Goal: Task Accomplishment & Management: Complete application form

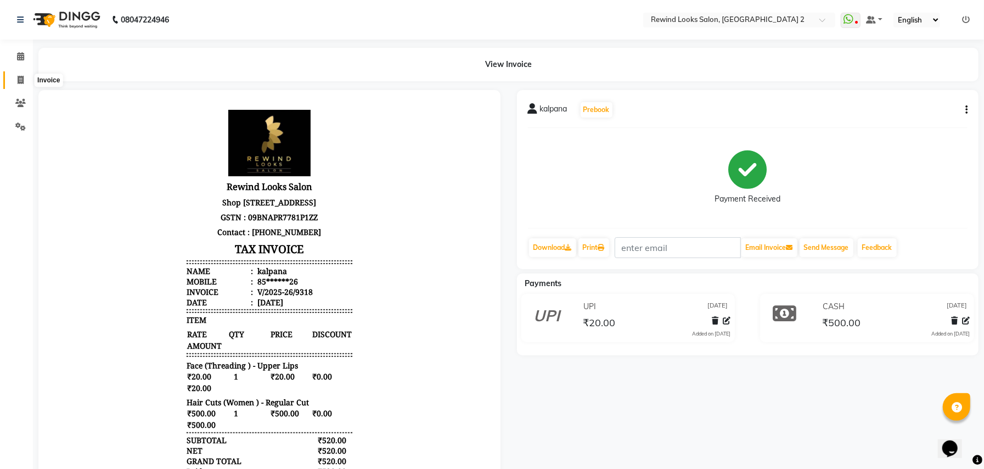
click at [16, 77] on span at bounding box center [20, 80] width 19 height 13
select select "service"
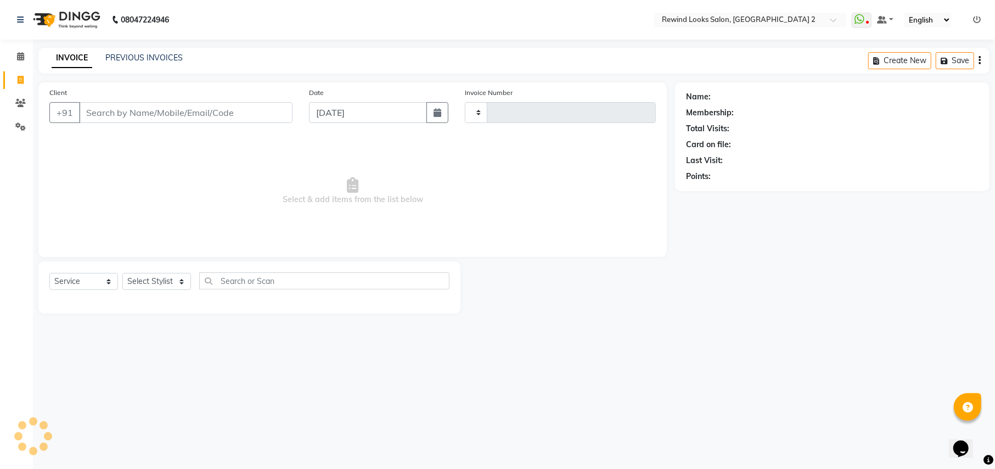
type input "9323"
select select "4640"
click at [117, 114] on input "Client" at bounding box center [186, 112] width 214 height 21
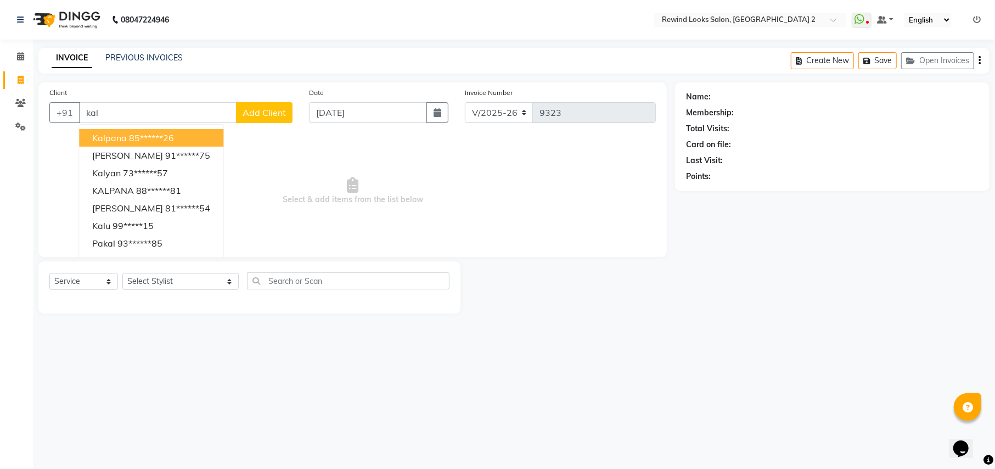
click at [126, 137] on span "kalpana" at bounding box center [109, 137] width 35 height 11
type input "85******26"
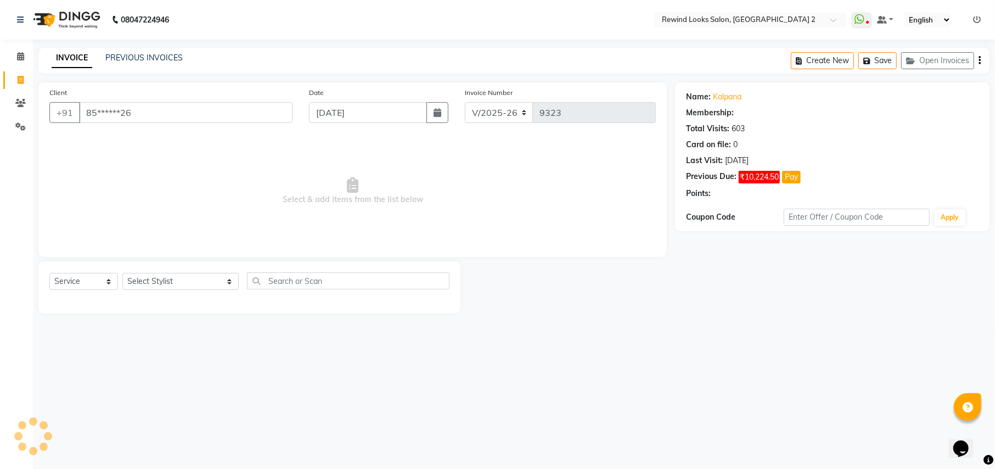
select select "1: Object"
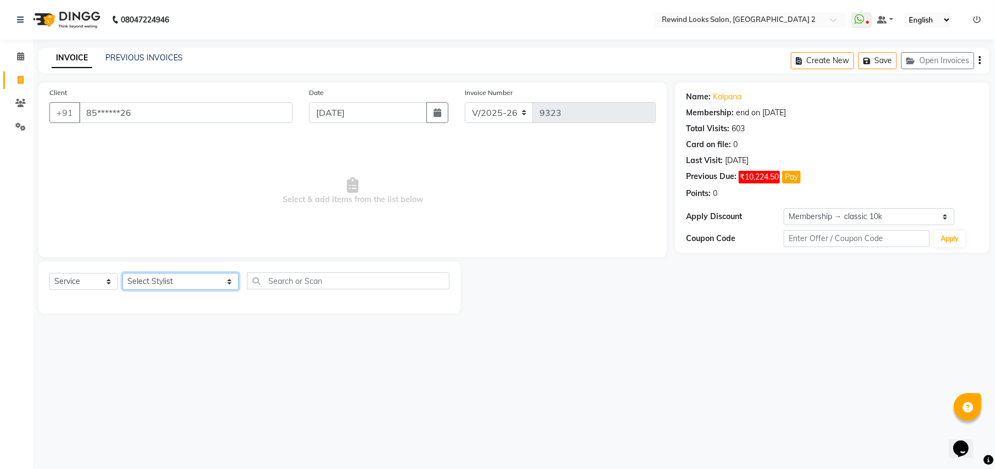
click at [161, 283] on select "Select Stylist aayat ADMIN Alfad hair Casa [PERSON_NAME] ([DEMOGRAPHIC_DATA] HA…" at bounding box center [180, 281] width 116 height 17
select select "69463"
click at [262, 274] on input "text" at bounding box center [348, 280] width 202 height 17
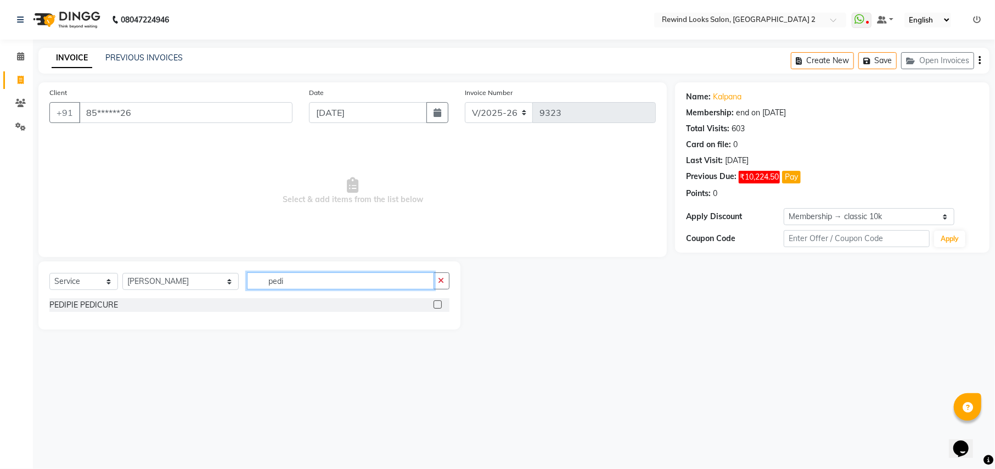
type input "pedi"
click at [436, 304] on label at bounding box center [438, 304] width 8 height 8
click at [436, 304] on input "checkbox" at bounding box center [437, 304] width 7 height 7
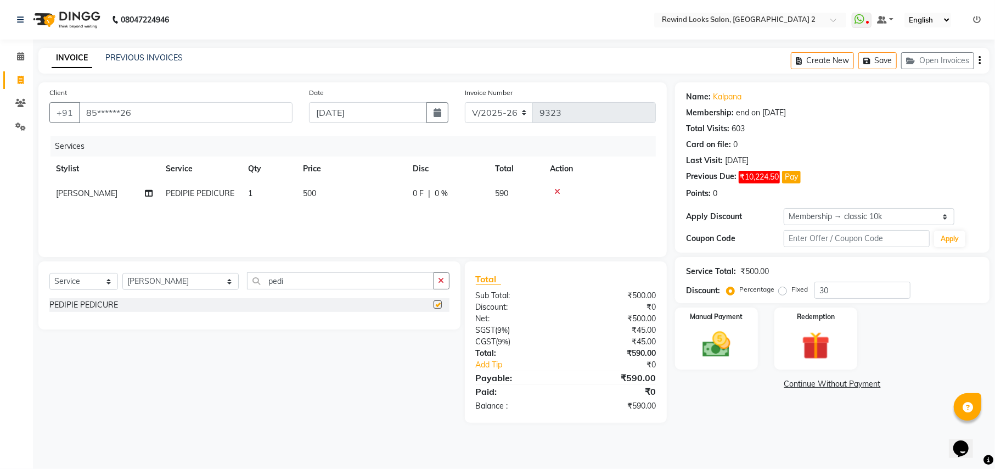
checkbox input "false"
click at [170, 276] on select "Select Stylist aayat ADMIN Alfad hair Casa [PERSON_NAME] ([DEMOGRAPHIC_DATA] HA…" at bounding box center [180, 281] width 116 height 17
select select "81648"
click at [268, 276] on input "pedi" at bounding box center [340, 280] width 187 height 17
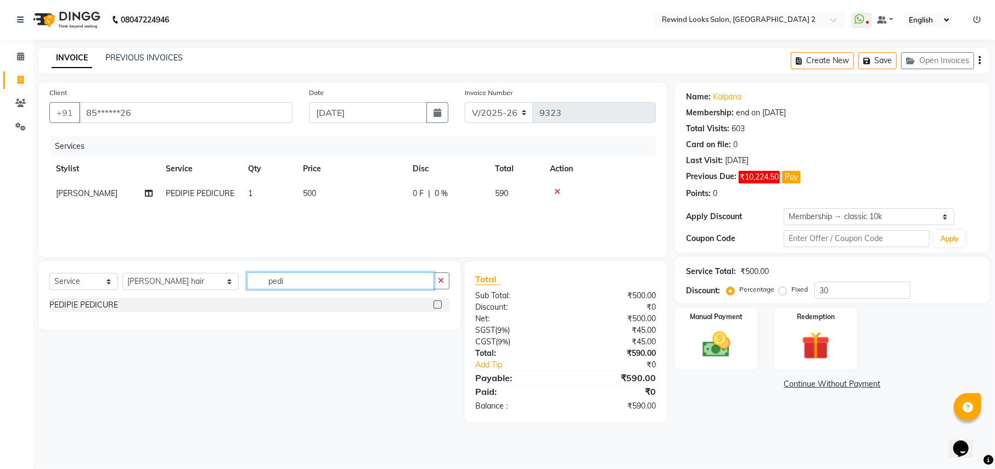
click at [268, 276] on input "pedi" at bounding box center [340, 280] width 187 height 17
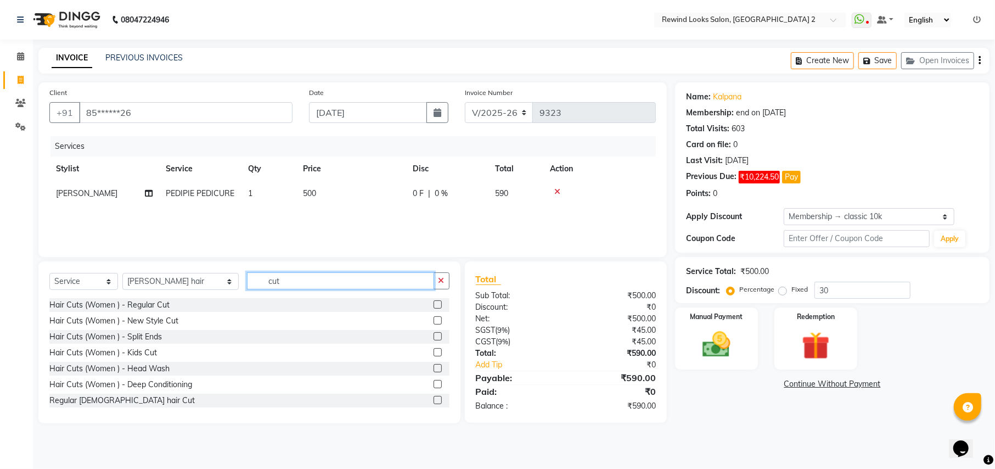
type input "cut"
click at [434, 400] on label at bounding box center [438, 400] width 8 height 8
click at [434, 400] on input "checkbox" at bounding box center [437, 400] width 7 height 7
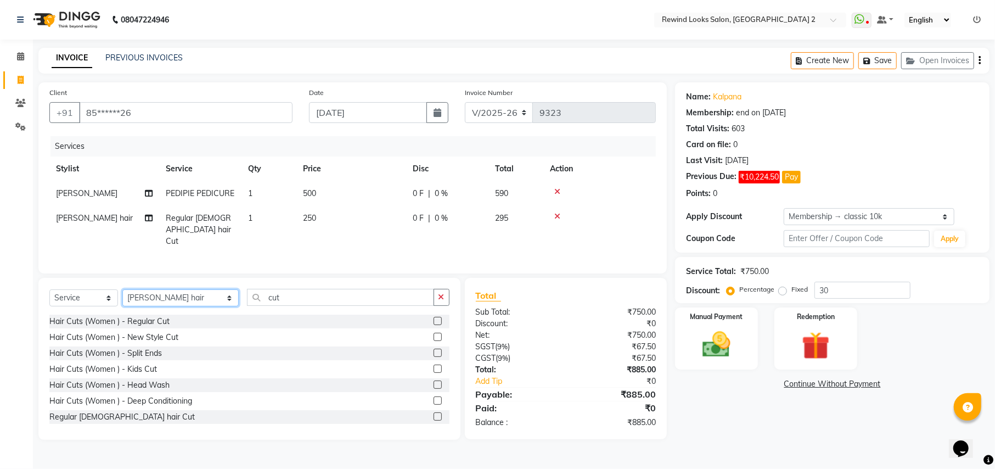
click at [147, 299] on select "Select Stylist aayat ADMIN Alfad hair Casa [PERSON_NAME] ([DEMOGRAPHIC_DATA] HA…" at bounding box center [180, 297] width 116 height 17
click at [275, 301] on input "cut" at bounding box center [340, 297] width 187 height 17
click at [434, 416] on label at bounding box center [438, 416] width 8 height 8
click at [434, 416] on input "checkbox" at bounding box center [437, 416] width 7 height 7
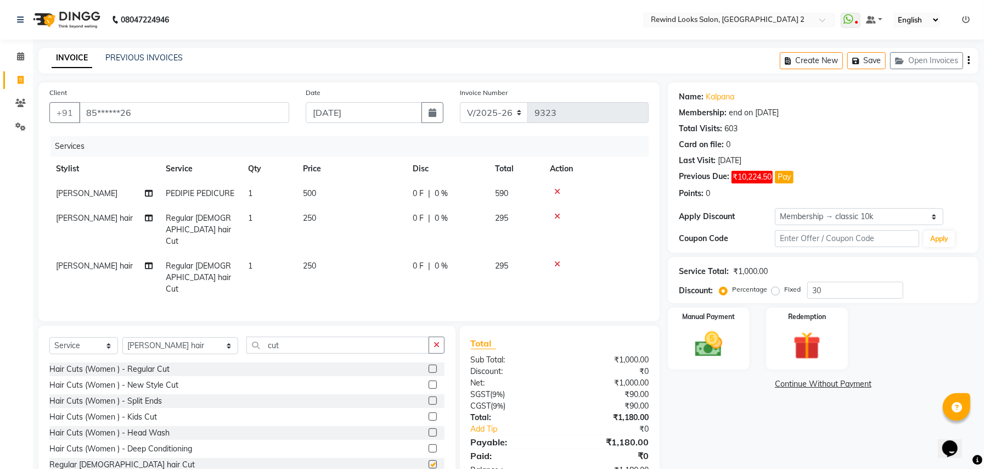
checkbox input "false"
click at [156, 337] on select "Select Stylist aayat ADMIN Alfad hair Casa [PERSON_NAME] ([DEMOGRAPHIC_DATA] HA…" at bounding box center [180, 345] width 116 height 17
select select "52034"
click at [269, 337] on input "cut" at bounding box center [337, 345] width 183 height 17
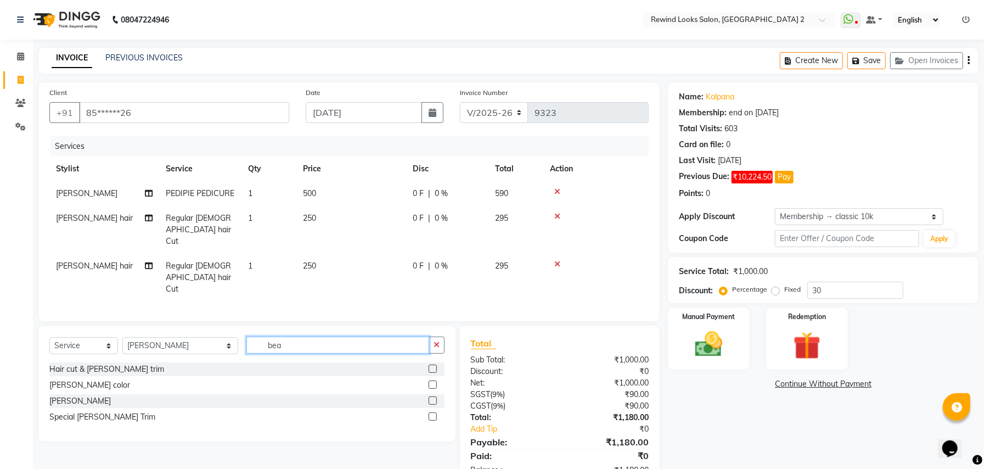
type input "bea"
click at [435, 396] on label at bounding box center [433, 400] width 8 height 8
click at [435, 397] on input "checkbox" at bounding box center [432, 400] width 7 height 7
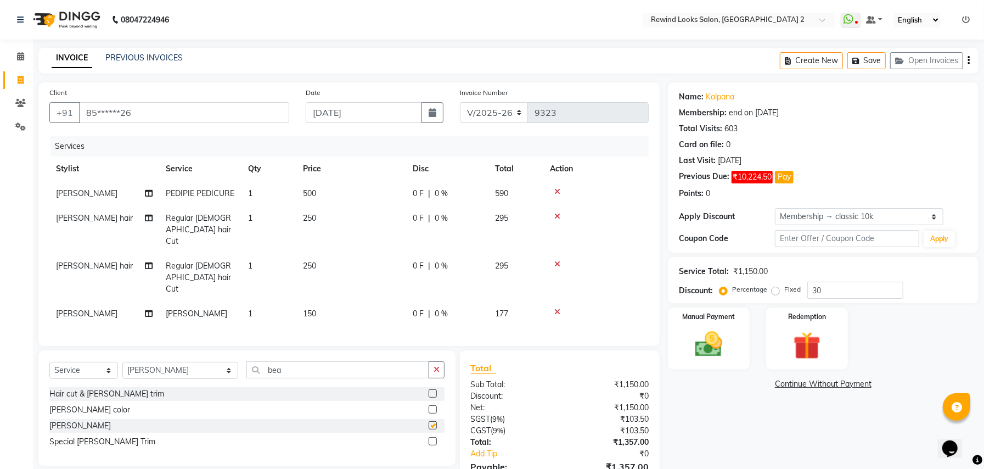
checkbox input "false"
click at [153, 362] on select "Select Stylist aayat ADMIN Alfad hair Casa [PERSON_NAME] ([DEMOGRAPHIC_DATA] HA…" at bounding box center [180, 370] width 116 height 17
select select "27106"
click at [295, 361] on input "bea" at bounding box center [337, 369] width 183 height 17
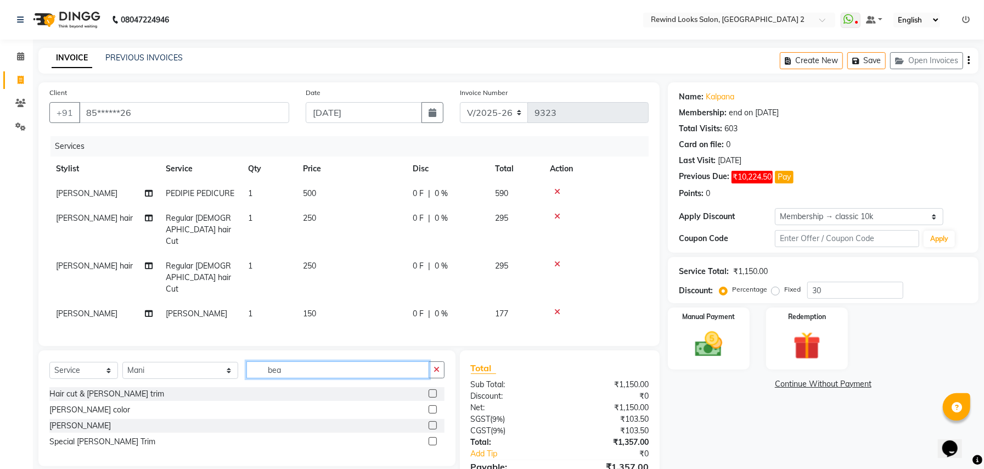
click at [295, 361] on input "bea" at bounding box center [337, 369] width 183 height 17
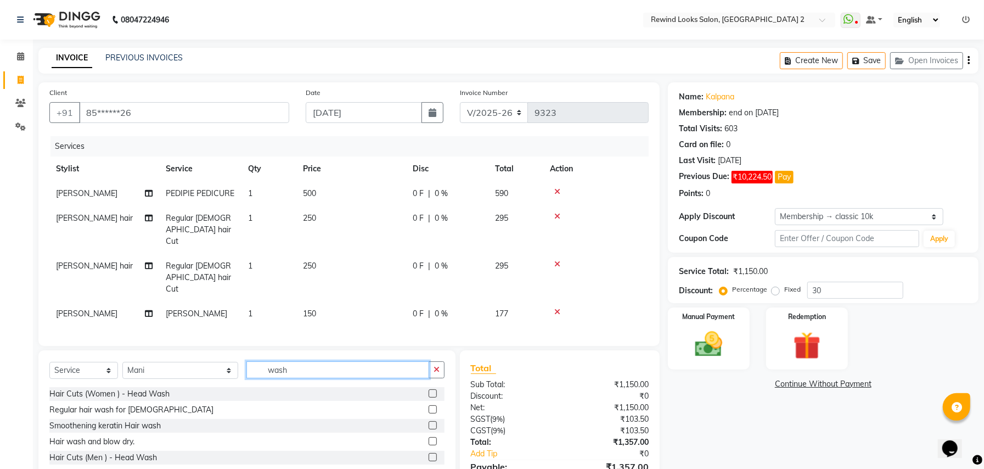
type input "wash"
click at [435, 421] on label at bounding box center [433, 425] width 8 height 8
click at [435, 422] on input "checkbox" at bounding box center [432, 425] width 7 height 7
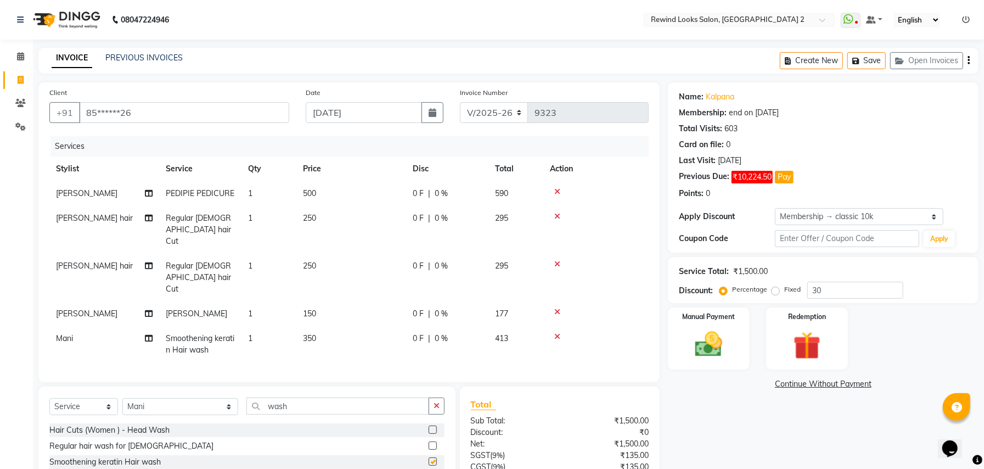
checkbox input "false"
click at [369, 326] on td "350" at bounding box center [351, 344] width 110 height 36
select select "27106"
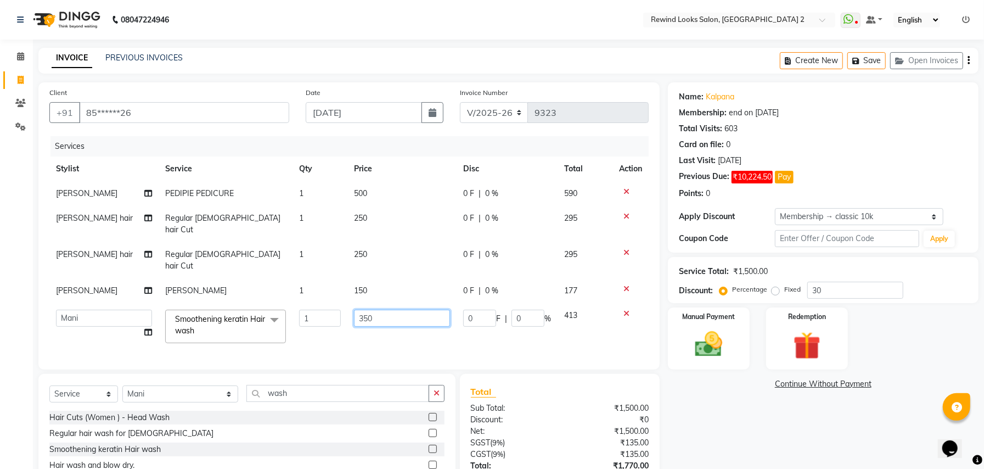
click at [405, 310] on input "350" at bounding box center [402, 318] width 96 height 17
type input "3"
type input "500"
click at [146, 378] on div "Select Service Product Membership Package Voucher Prepaid Gift Card Select Styl…" at bounding box center [246, 440] width 417 height 132
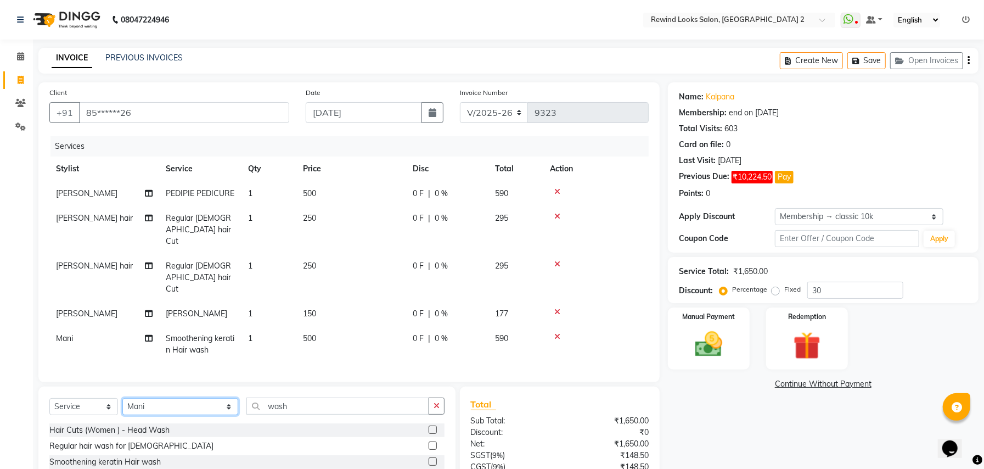
click at [152, 398] on select "Select Stylist aayat ADMIN Alfad hair Casa [PERSON_NAME] ([DEMOGRAPHIC_DATA] HA…" at bounding box center [180, 406] width 116 height 17
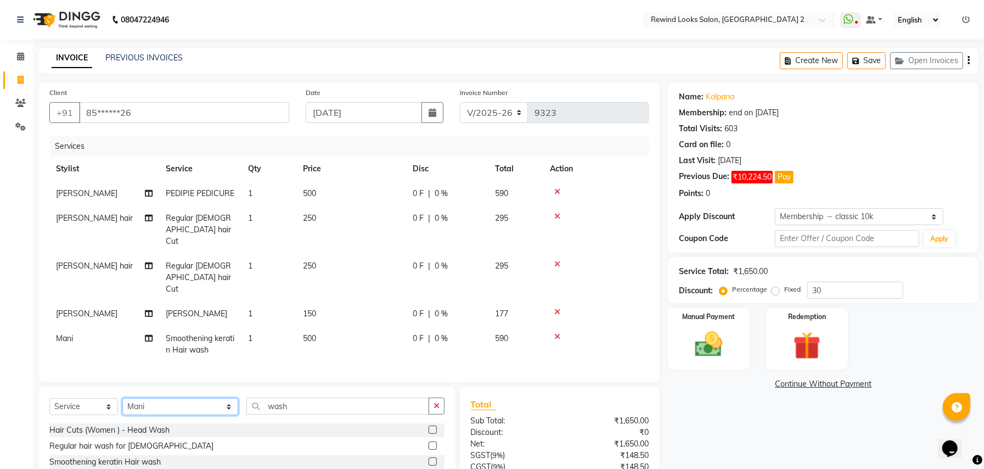
click at [152, 398] on select "Select Stylist aayat ADMIN Alfad hair Casa [PERSON_NAME] ([DEMOGRAPHIC_DATA] HA…" at bounding box center [180, 406] width 116 height 17
select select "27101"
click at [278, 397] on input "wash" at bounding box center [337, 405] width 183 height 17
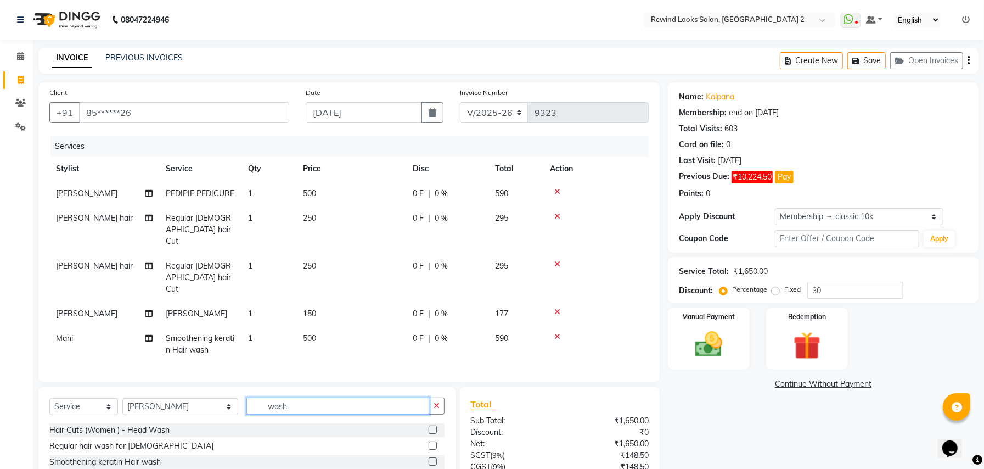
click at [278, 397] on input "wash" at bounding box center [337, 405] width 183 height 17
type input "thre"
click at [429, 425] on label at bounding box center [433, 429] width 8 height 8
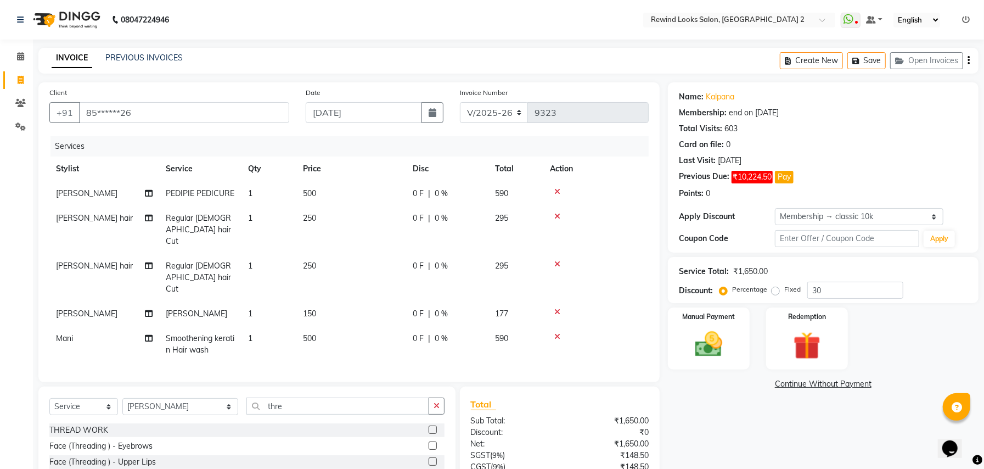
click at [429, 427] on input "checkbox" at bounding box center [432, 430] width 7 height 7
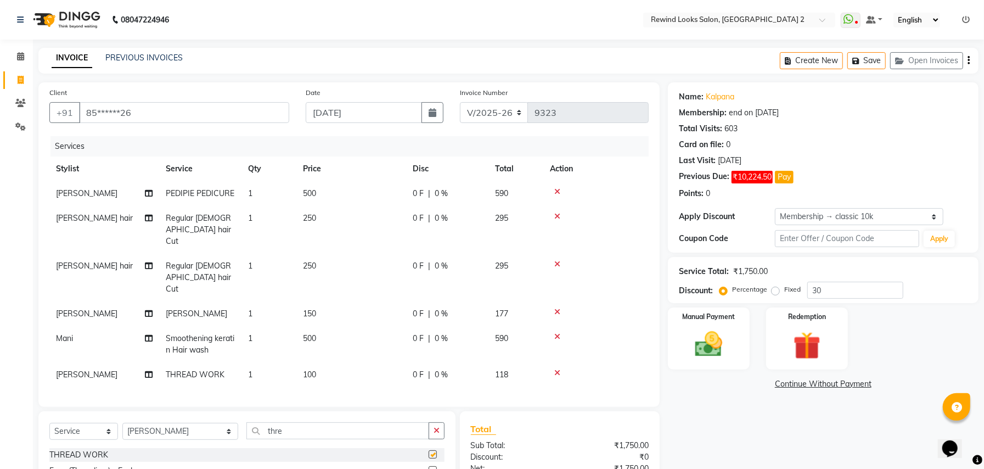
checkbox input "false"
click at [329, 362] on td "100" at bounding box center [351, 374] width 110 height 25
click at [296, 362] on td "1" at bounding box center [269, 374] width 55 height 25
select select "27101"
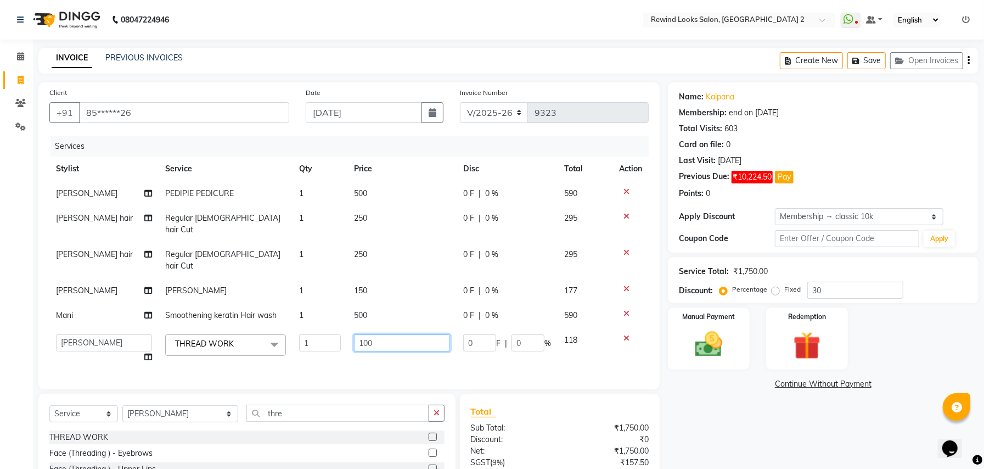
click at [397, 334] on input "100" at bounding box center [402, 342] width 96 height 17
type input "1"
type input "150"
click at [157, 404] on div "Select Service Product Membership Package Voucher Prepaid Gift Card Select Styl…" at bounding box center [246, 475] width 417 height 162
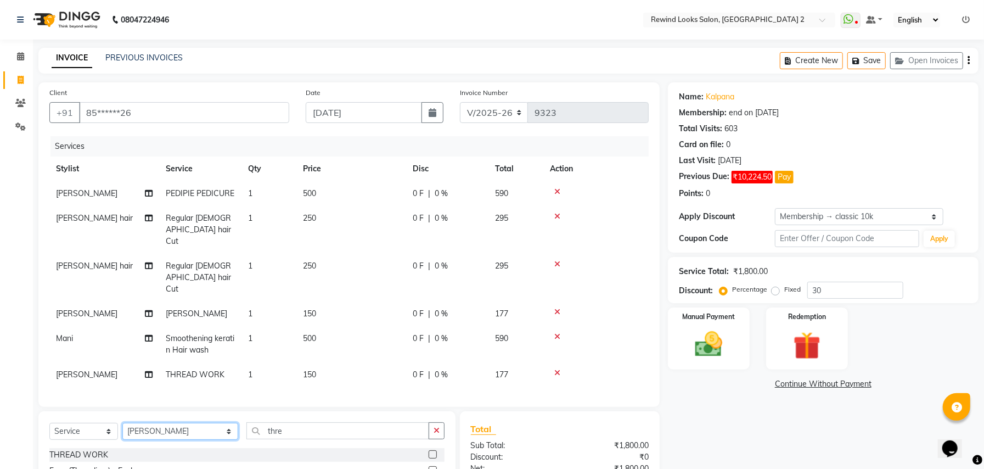
select select "46913"
click at [261, 422] on input "thre" at bounding box center [337, 430] width 183 height 17
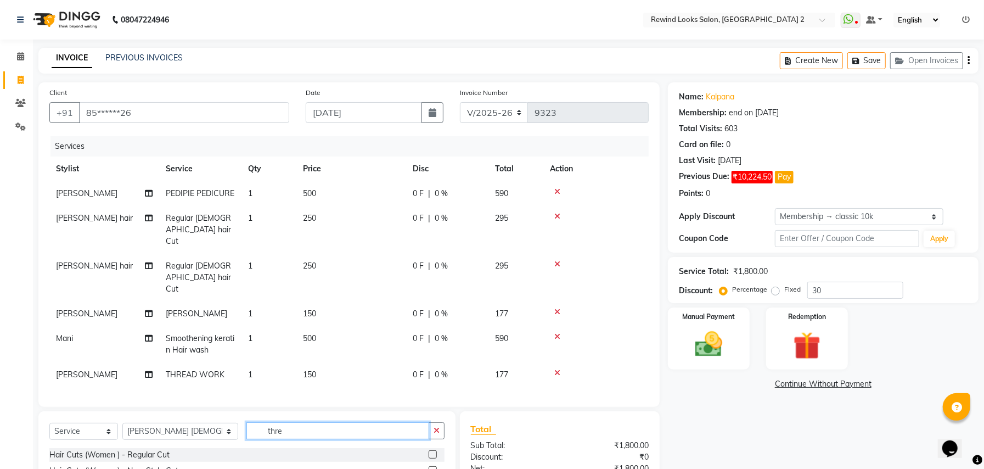
click at [261, 422] on input "thre" at bounding box center [337, 430] width 183 height 17
type input "cle"
click at [429, 450] on label at bounding box center [433, 454] width 8 height 8
click at [429, 451] on input "checkbox" at bounding box center [432, 454] width 7 height 7
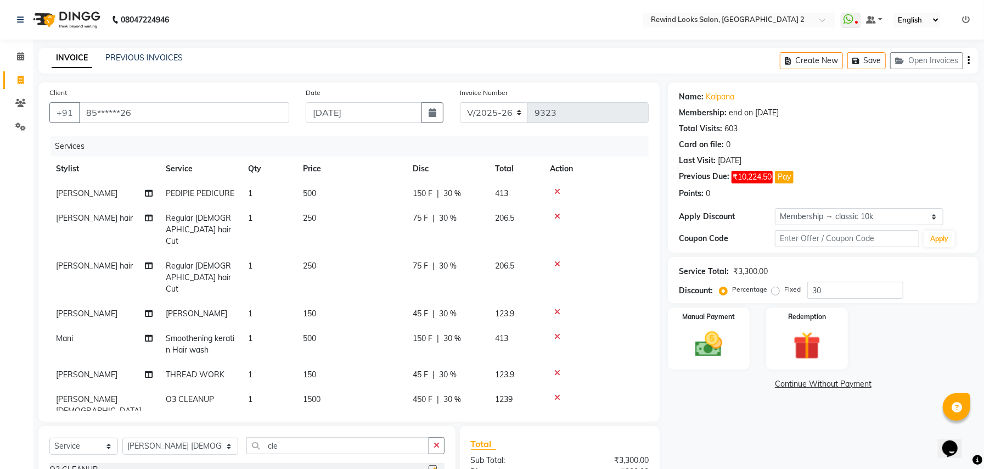
checkbox input "false"
click at [380, 387] on td "1500" at bounding box center [351, 411] width 110 height 48
select select "46913"
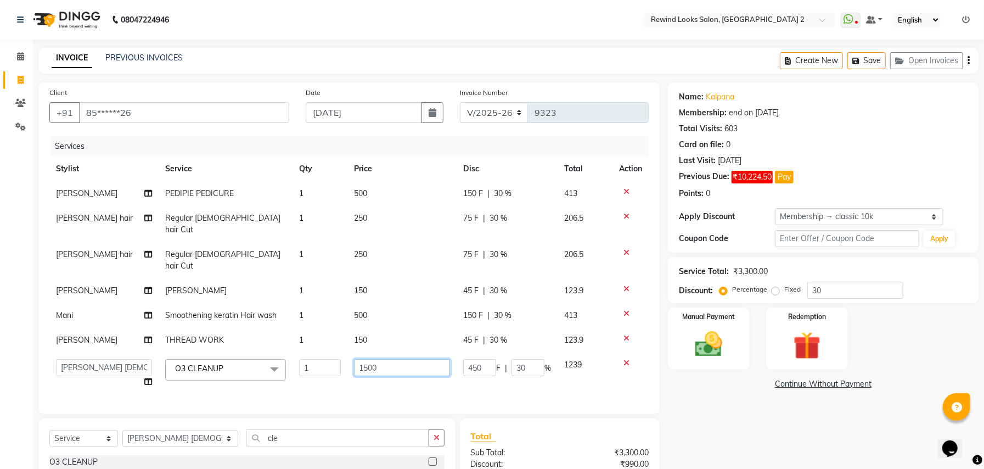
click at [407, 359] on input "1500" at bounding box center [402, 367] width 96 height 17
type input "1700"
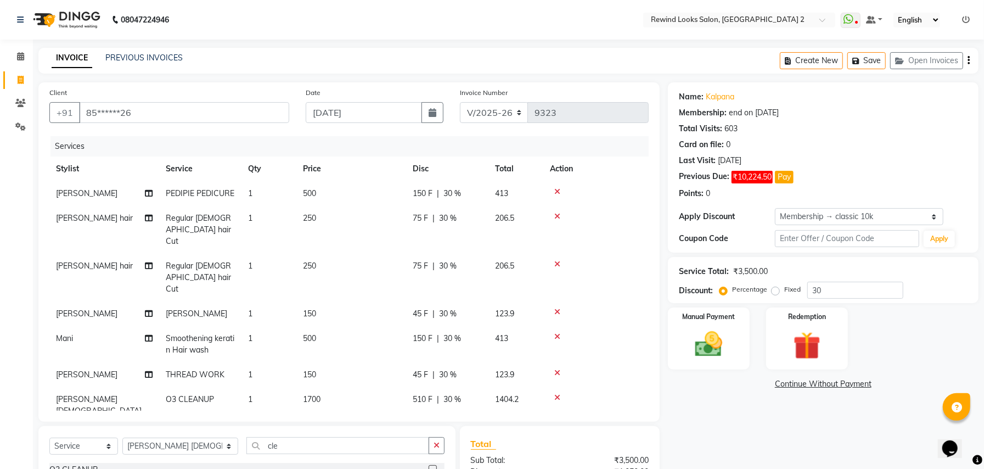
click at [785, 293] on label "Fixed" at bounding box center [793, 289] width 16 height 10
click at [774, 293] on input "Fixed" at bounding box center [778, 289] width 8 height 8
radio input "true"
click at [825, 293] on input "30" at bounding box center [856, 290] width 96 height 17
type input "3"
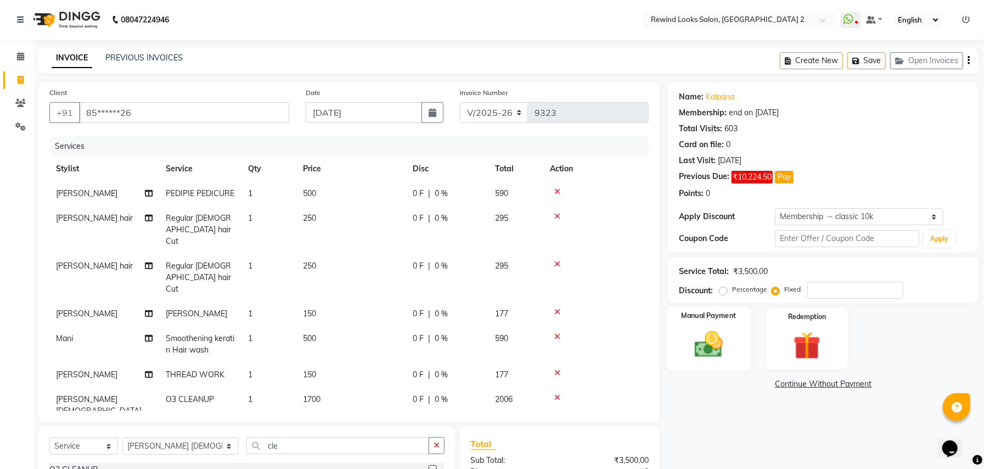
click at [712, 347] on img at bounding box center [709, 344] width 47 height 33
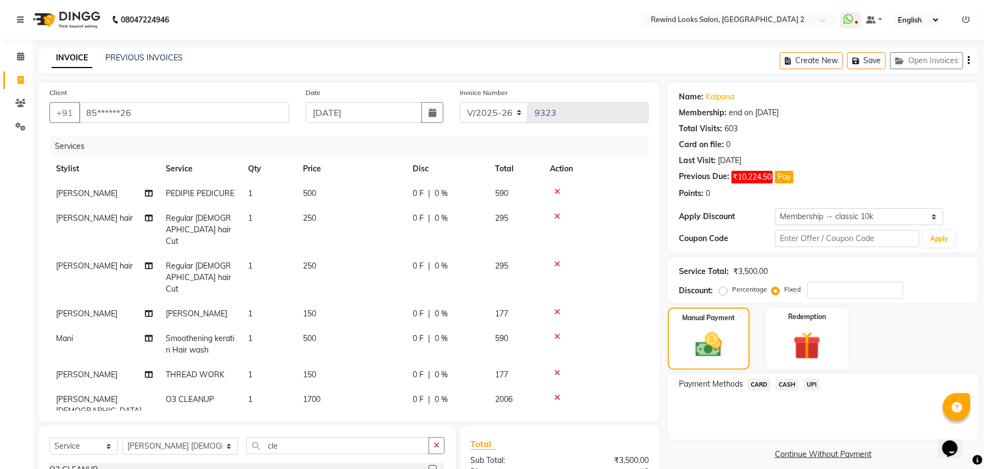
scroll to position [133, 0]
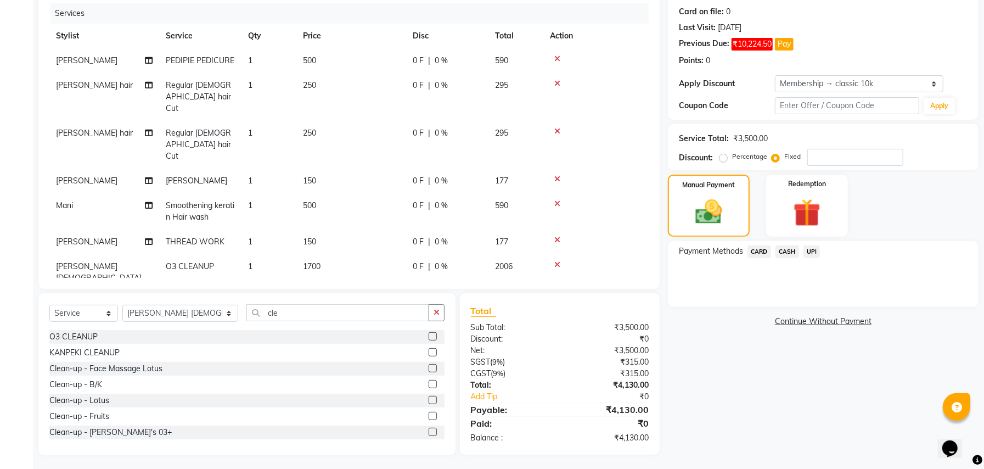
click at [813, 255] on span "UPI" at bounding box center [812, 251] width 17 height 13
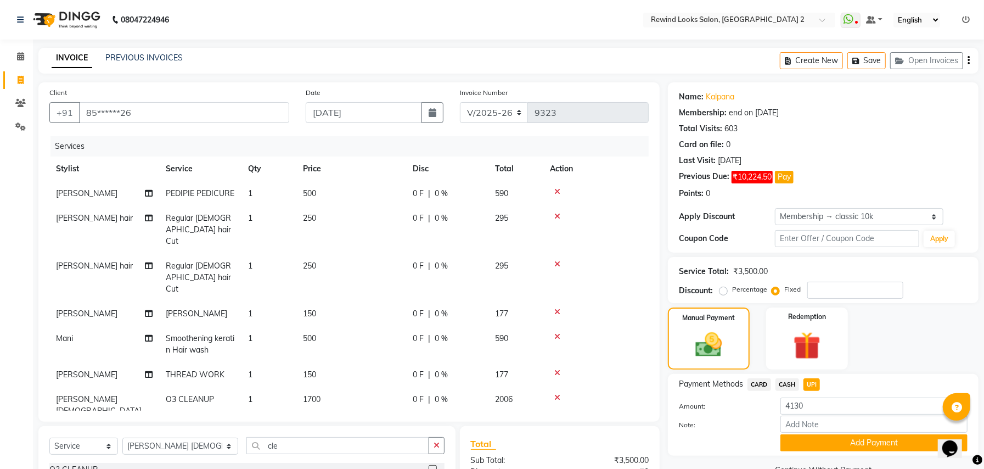
click at [969, 60] on icon "button" at bounding box center [969, 60] width 2 height 1
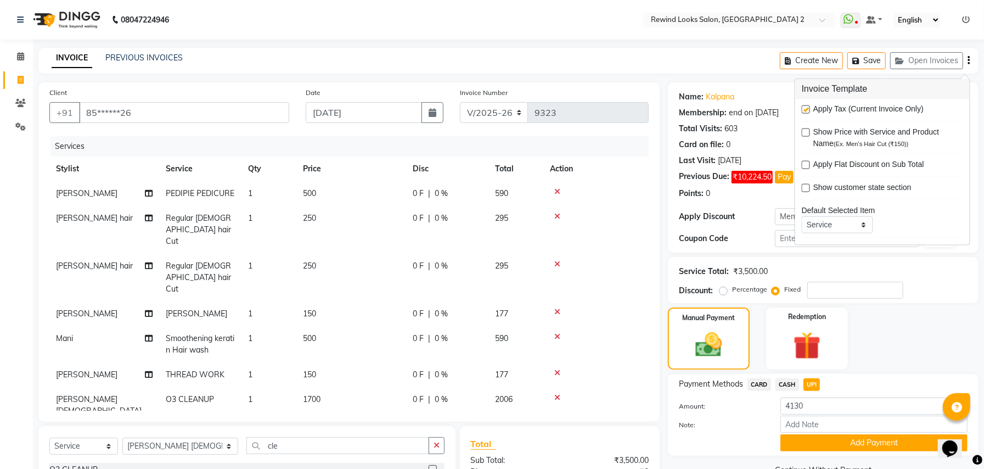
click at [969, 60] on icon "button" at bounding box center [969, 60] width 2 height 1
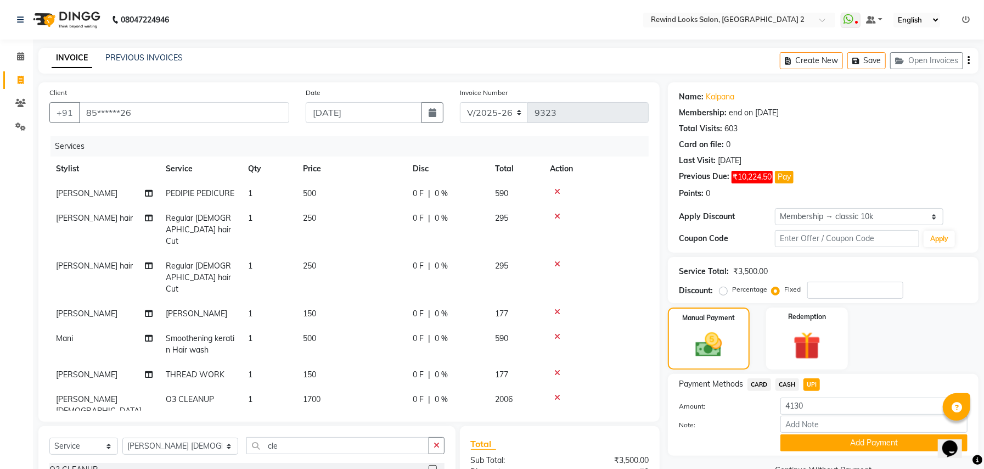
click at [969, 60] on icon "button" at bounding box center [969, 60] width 2 height 1
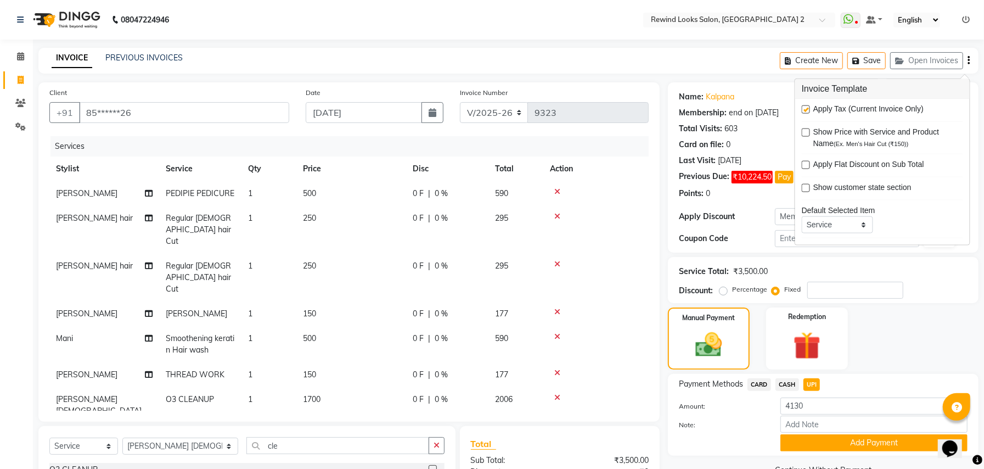
click at [804, 110] on label at bounding box center [806, 109] width 8 height 8
click at [804, 110] on input "checkbox" at bounding box center [805, 110] width 7 height 7
checkbox input "false"
click at [767, 248] on div "Name: Kalpana Membership: end on [DATE] Total Visits: 603 Card on file: 0 Last …" at bounding box center [823, 167] width 311 height 170
click at [791, 378] on span "CASH" at bounding box center [788, 384] width 24 height 13
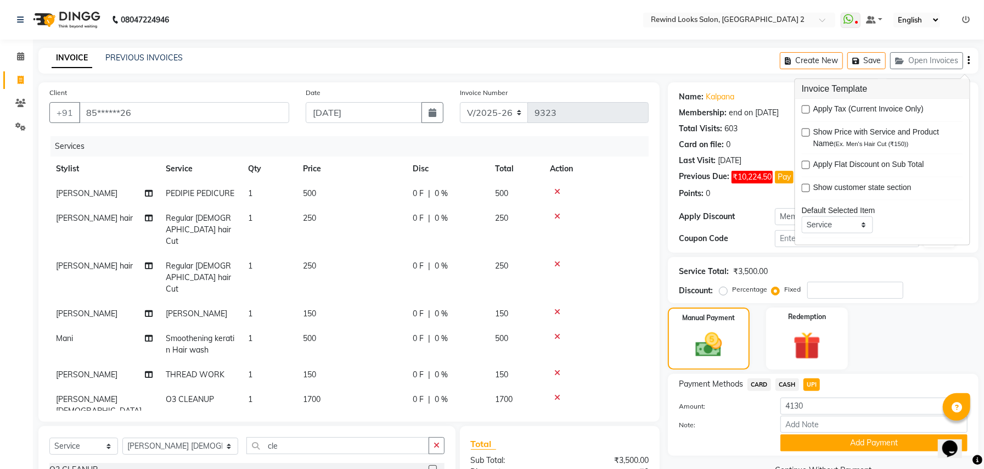
click at [791, 378] on span "CASH" at bounding box center [788, 384] width 24 height 13
type input "3500"
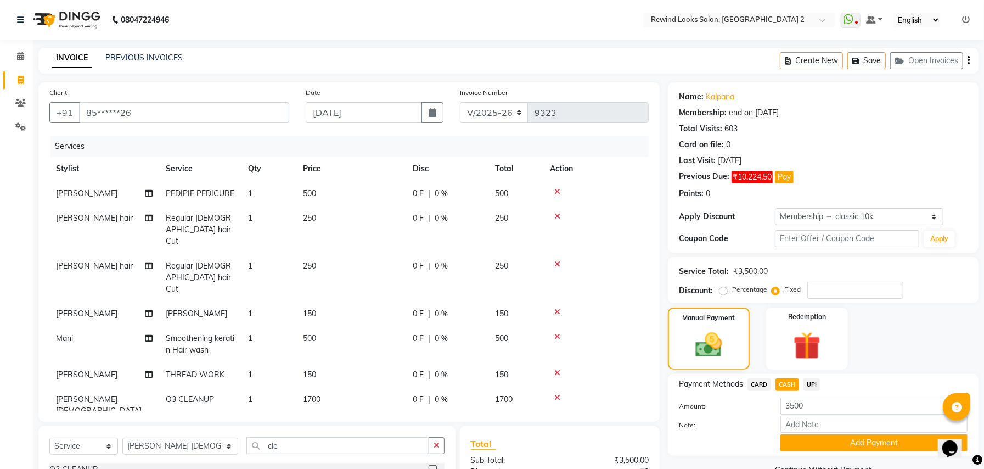
scroll to position [133, 0]
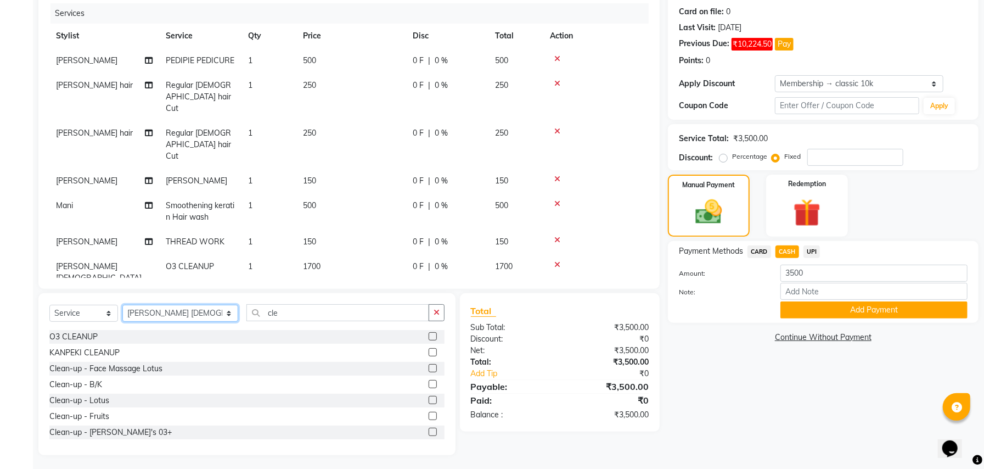
click at [149, 308] on select "Select Stylist aayat ADMIN Alfad hair Casa [PERSON_NAME] ([DEMOGRAPHIC_DATA] HA…" at bounding box center [180, 313] width 116 height 17
select select "76576"
click at [248, 312] on input "cle" at bounding box center [337, 312] width 183 height 17
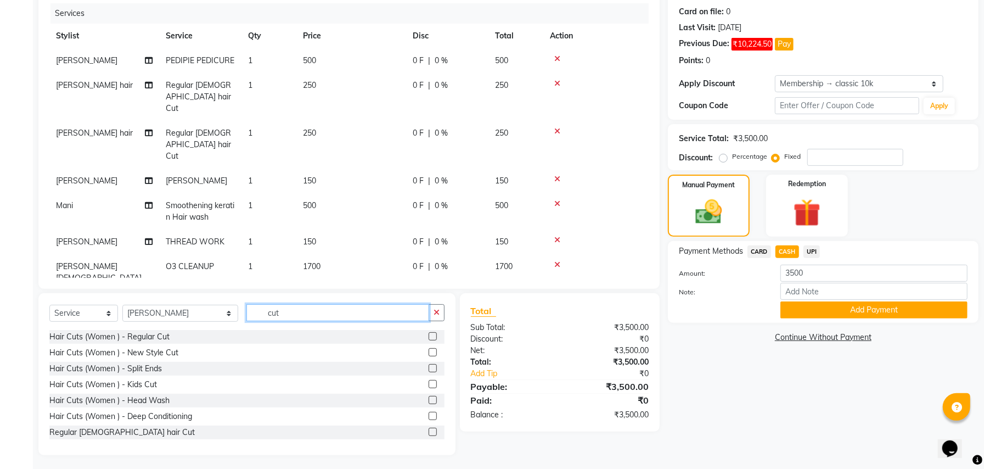
type input "cut"
click at [429, 428] on label at bounding box center [433, 432] width 8 height 8
click at [429, 429] on input "checkbox" at bounding box center [432, 432] width 7 height 7
checkbox input "false"
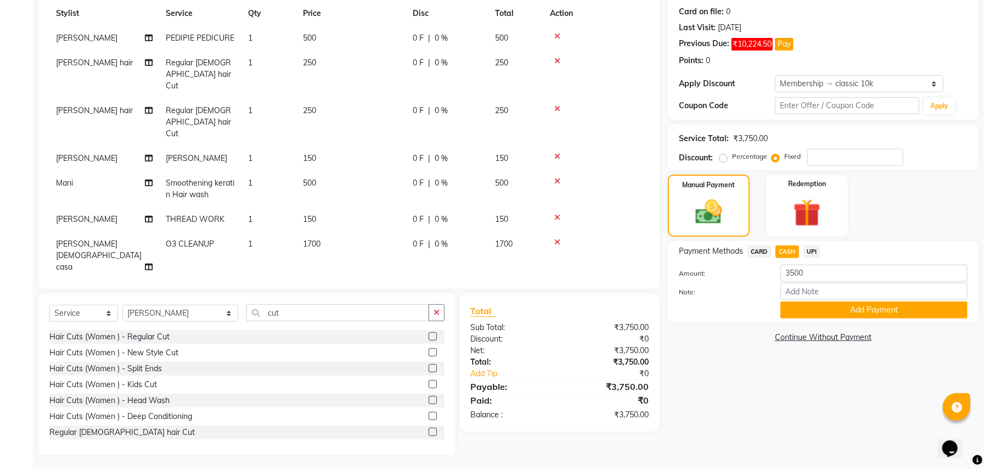
scroll to position [34, 0]
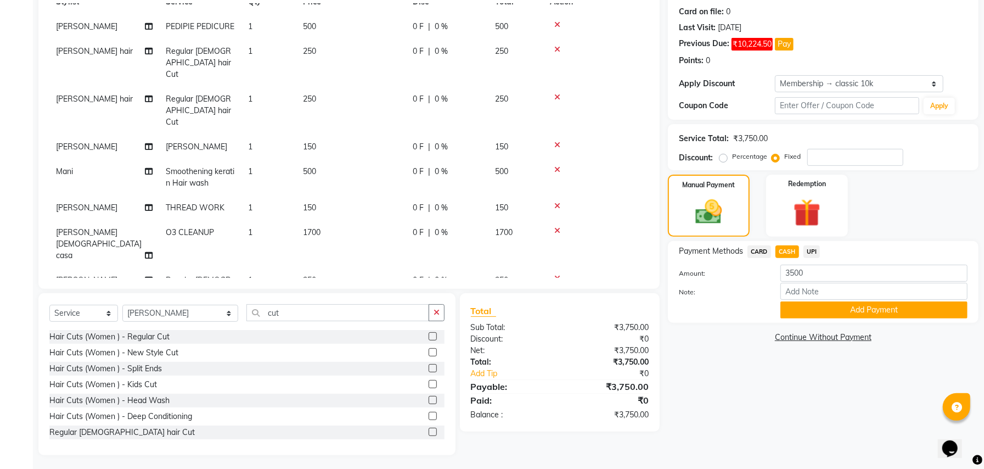
click at [809, 251] on span "UPI" at bounding box center [812, 251] width 17 height 13
type input "3750"
click at [811, 312] on button "Add Payment" at bounding box center [874, 309] width 187 height 17
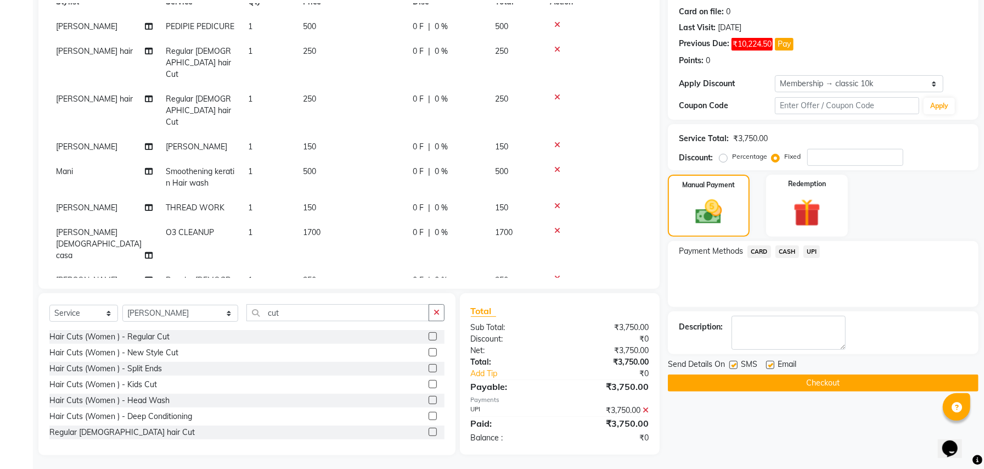
click at [803, 383] on button "Checkout" at bounding box center [823, 382] width 311 height 17
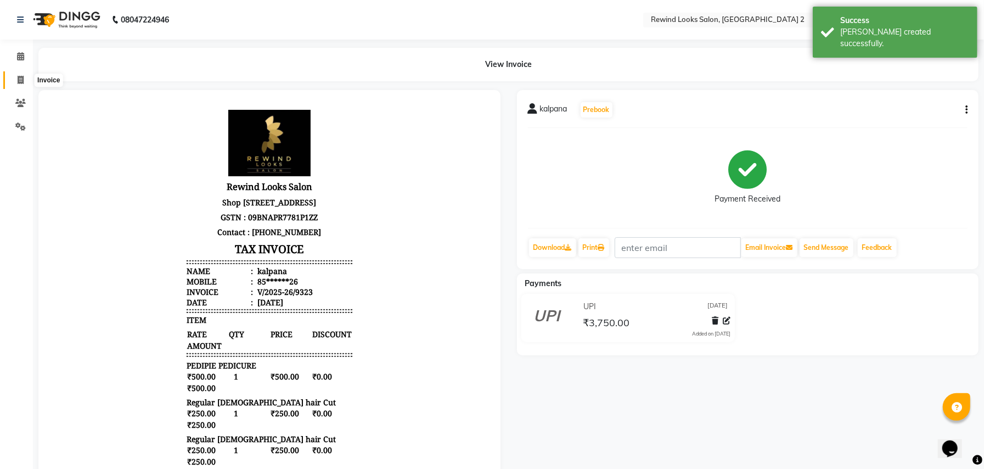
click at [18, 80] on icon at bounding box center [21, 80] width 6 height 8
select select "service"
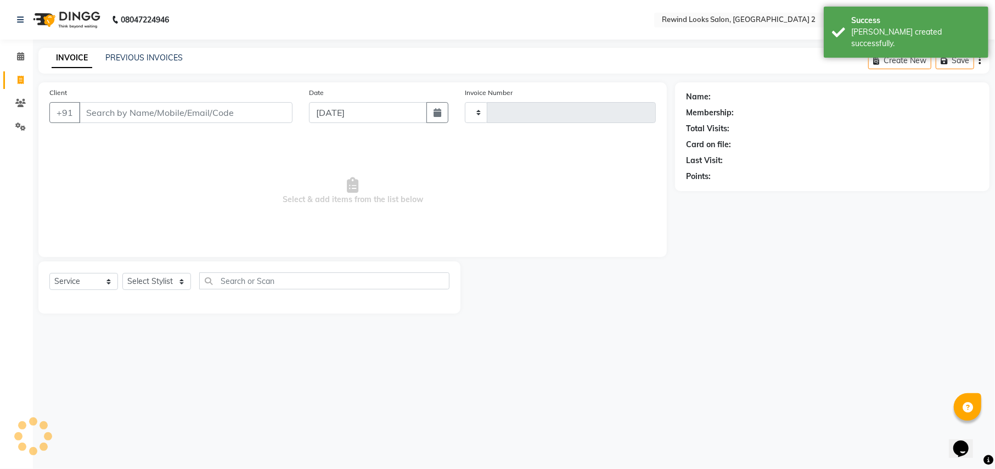
click at [119, 109] on input "Client" at bounding box center [186, 112] width 214 height 21
type input "9"
type input "9324"
select select "4640"
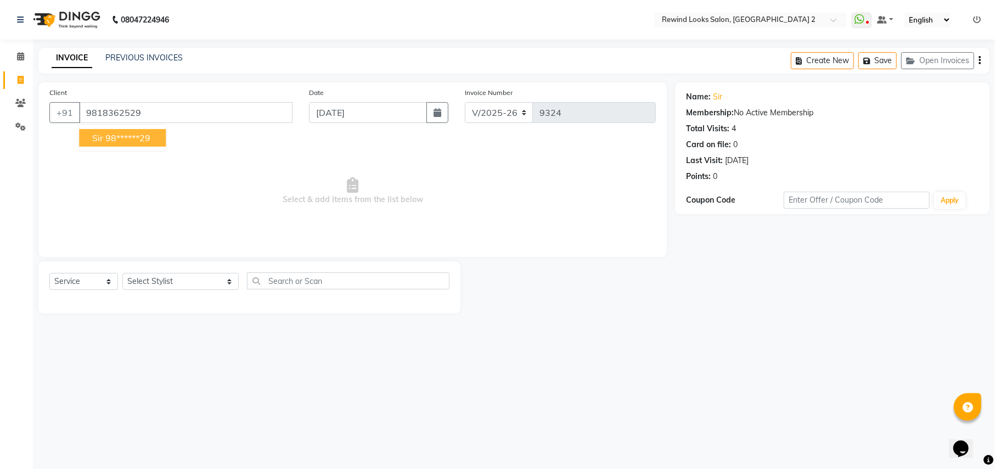
click at [115, 134] on ngb-highlight "98******29" at bounding box center [127, 137] width 45 height 11
type input "98******29"
click at [143, 277] on select "Select Stylist aayat ADMIN Alfad hair Casa [PERSON_NAME] ([DEMOGRAPHIC_DATA] HA…" at bounding box center [180, 281] width 116 height 17
select select "46913"
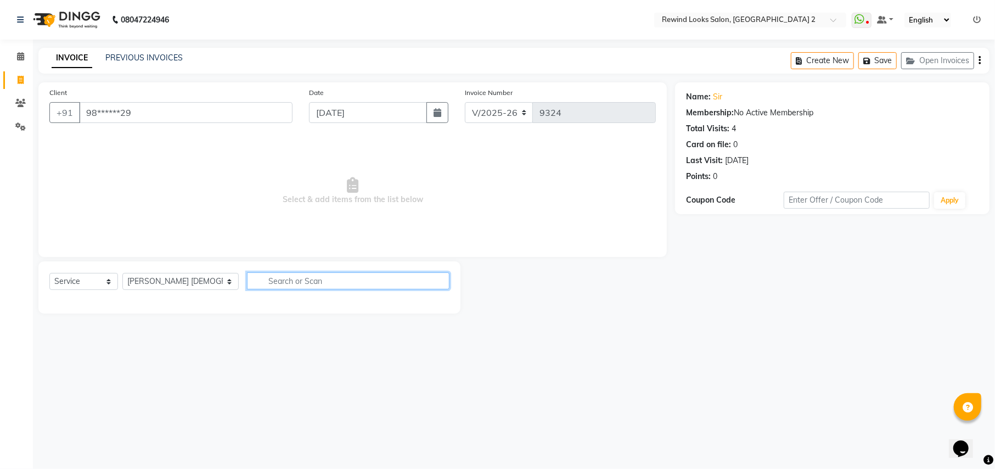
click at [267, 282] on input "text" at bounding box center [348, 280] width 202 height 17
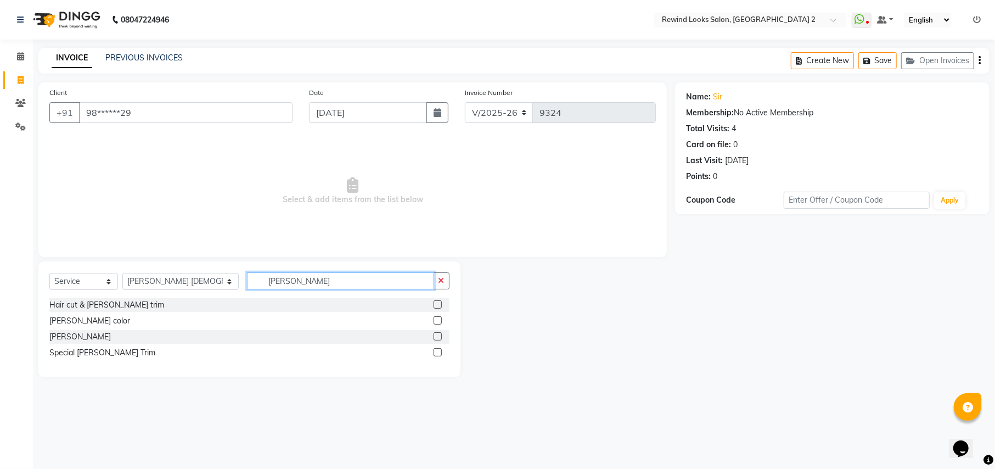
type input "[PERSON_NAME]"
click at [435, 334] on label at bounding box center [438, 336] width 8 height 8
click at [435, 334] on input "checkbox" at bounding box center [437, 336] width 7 height 7
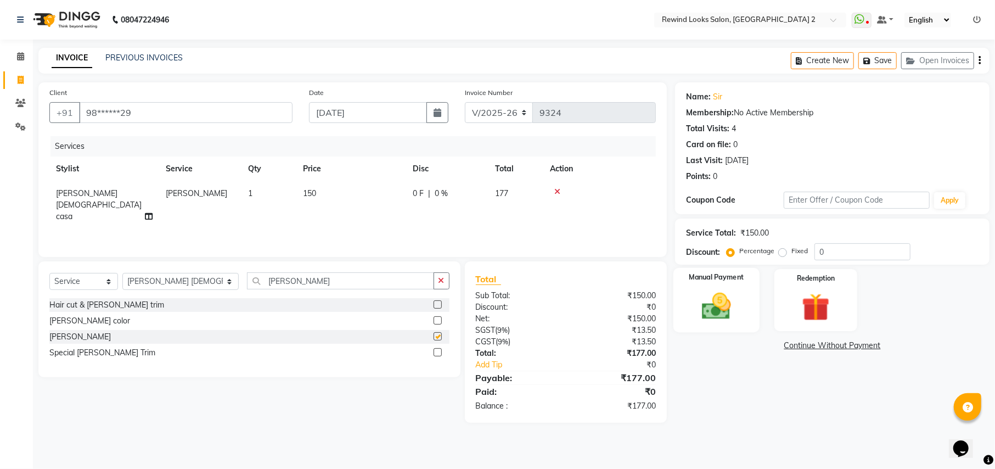
checkbox input "false"
click at [980, 61] on icon "button" at bounding box center [980, 60] width 2 height 1
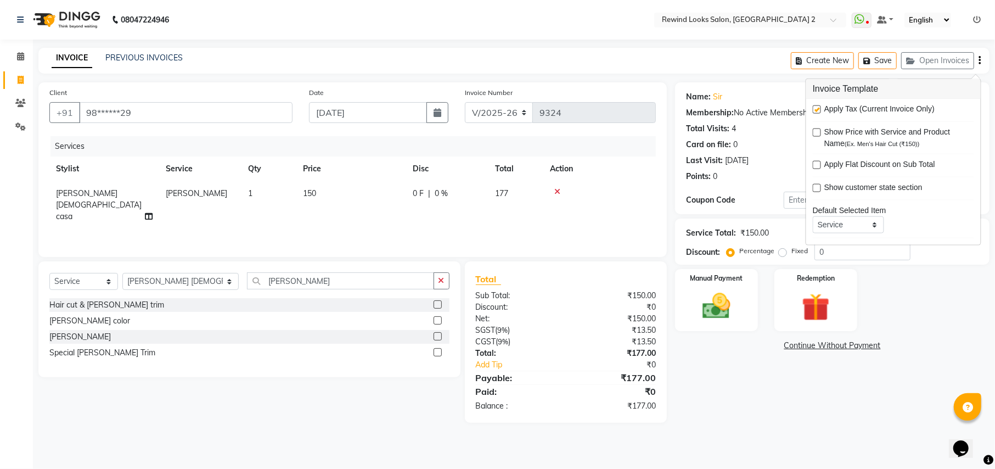
click at [819, 107] on label at bounding box center [817, 109] width 8 height 8
click at [819, 107] on input "checkbox" at bounding box center [816, 110] width 7 height 7
checkbox input "false"
click at [692, 308] on div "Manual Payment" at bounding box center [717, 300] width 86 height 65
click at [719, 309] on img at bounding box center [716, 305] width 47 height 33
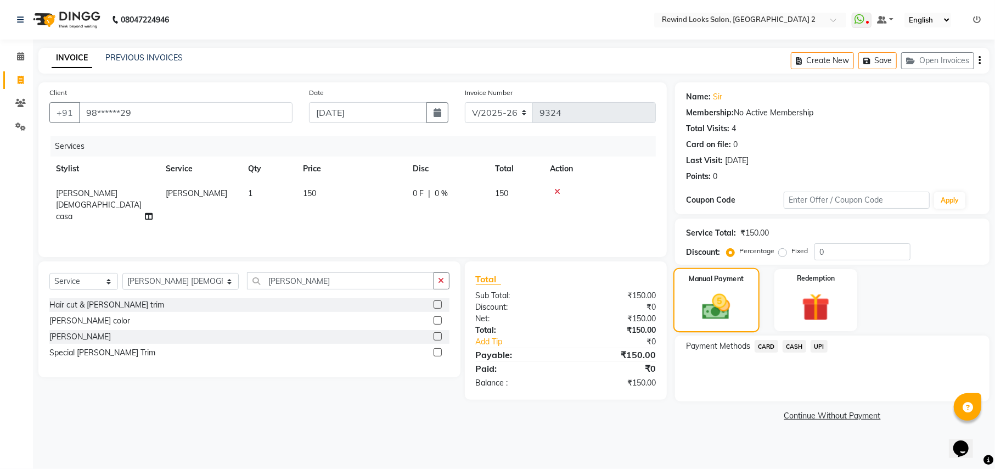
click at [719, 303] on img at bounding box center [717, 306] width 46 height 32
click at [811, 345] on span "UPI" at bounding box center [819, 346] width 17 height 13
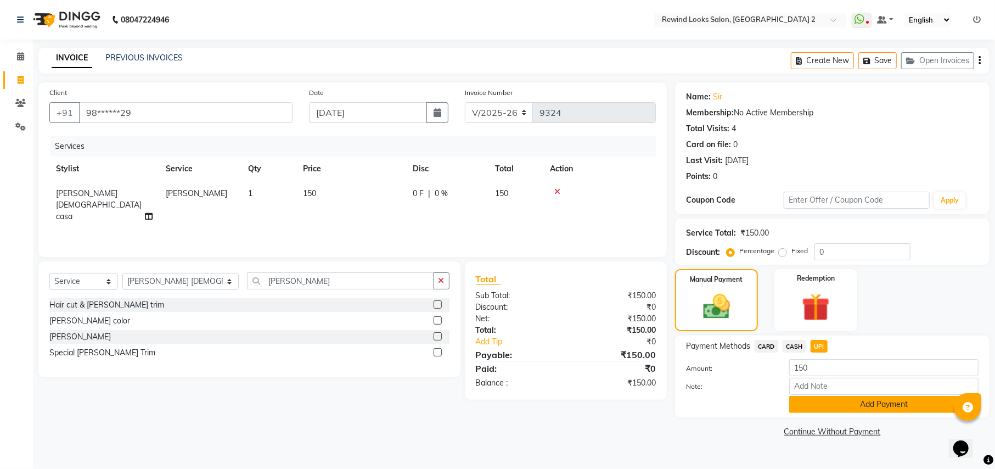
click at [822, 401] on button "Add Payment" at bounding box center [883, 404] width 189 height 17
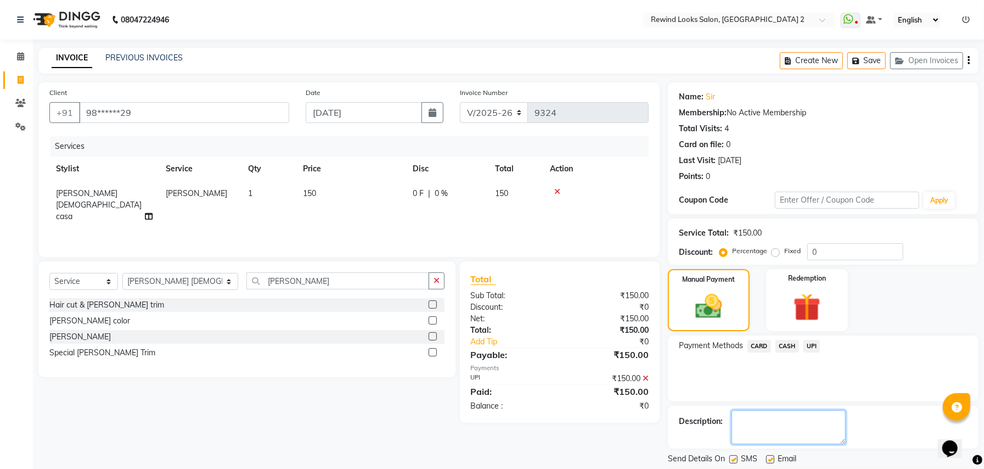
click at [832, 444] on textarea at bounding box center [789, 427] width 114 height 34
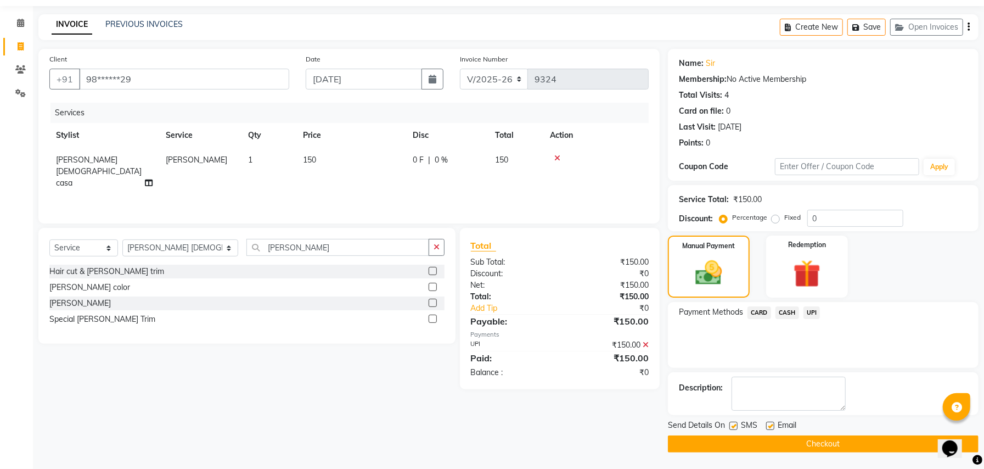
click at [832, 444] on button "Checkout" at bounding box center [823, 443] width 311 height 17
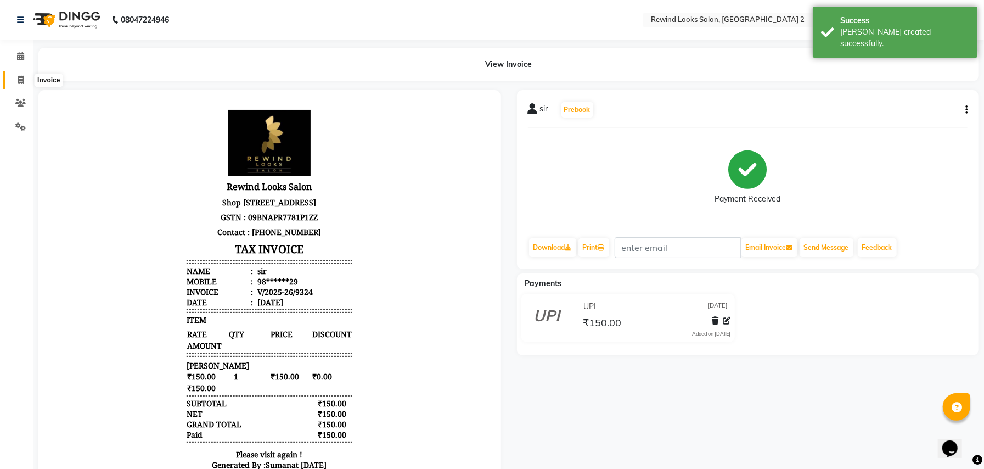
click at [20, 81] on icon at bounding box center [21, 80] width 6 height 8
select select "service"
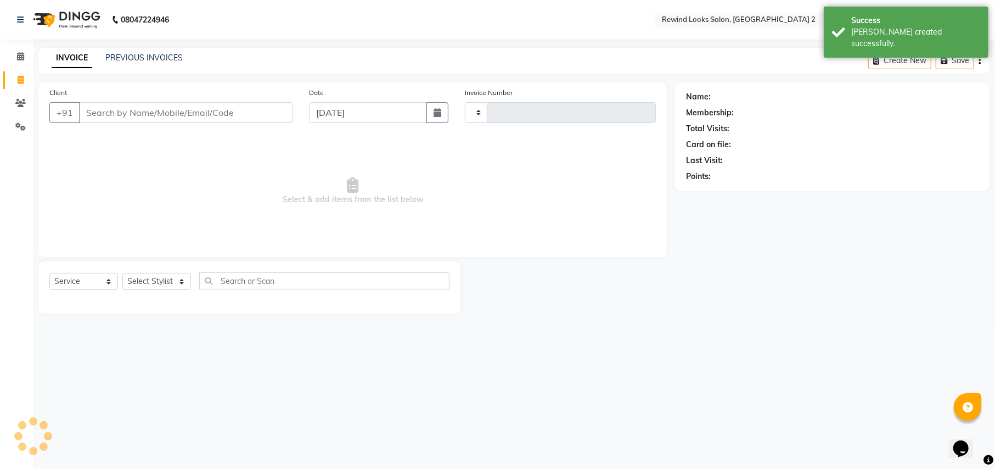
type input "9325"
select select "4640"
